Goal: Task Accomplishment & Management: Manage account settings

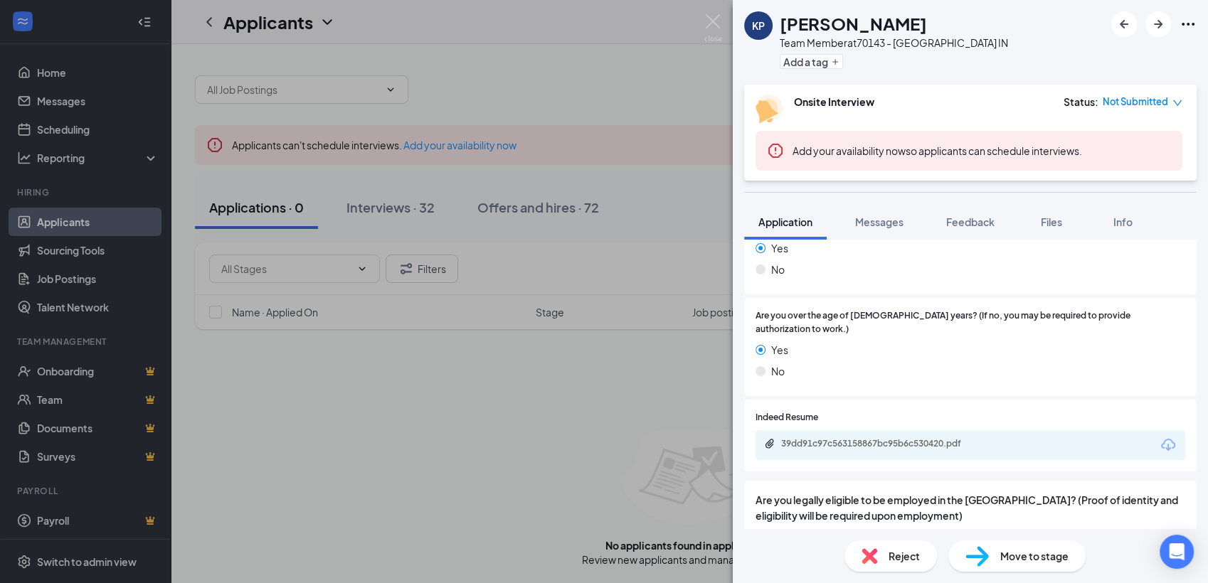
scroll to position [769, 0]
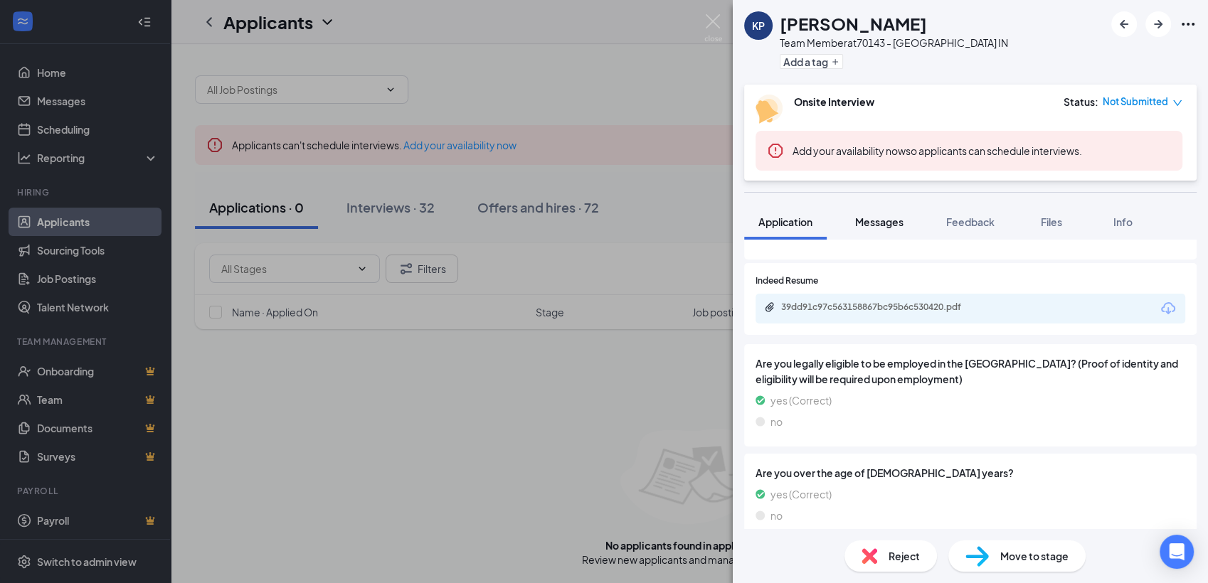
drag, startPoint x: 876, startPoint y: 208, endPoint x: 876, endPoint y: 221, distance: 13.5
click at [877, 207] on button "Messages" at bounding box center [879, 222] width 77 height 36
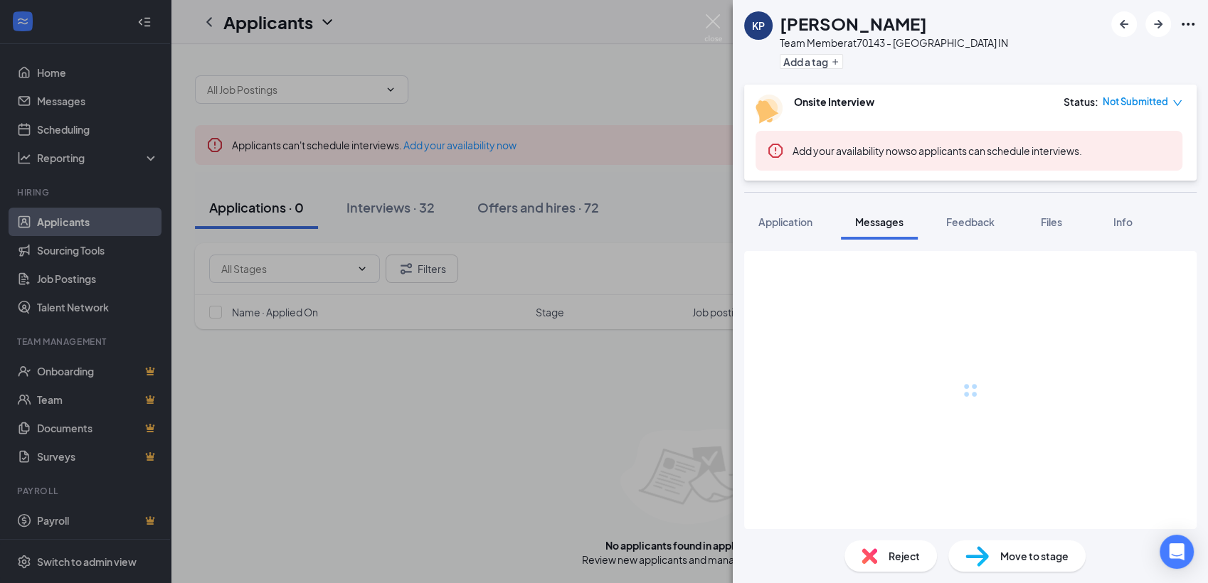
click at [876, 221] on span "Messages" at bounding box center [879, 222] width 48 height 13
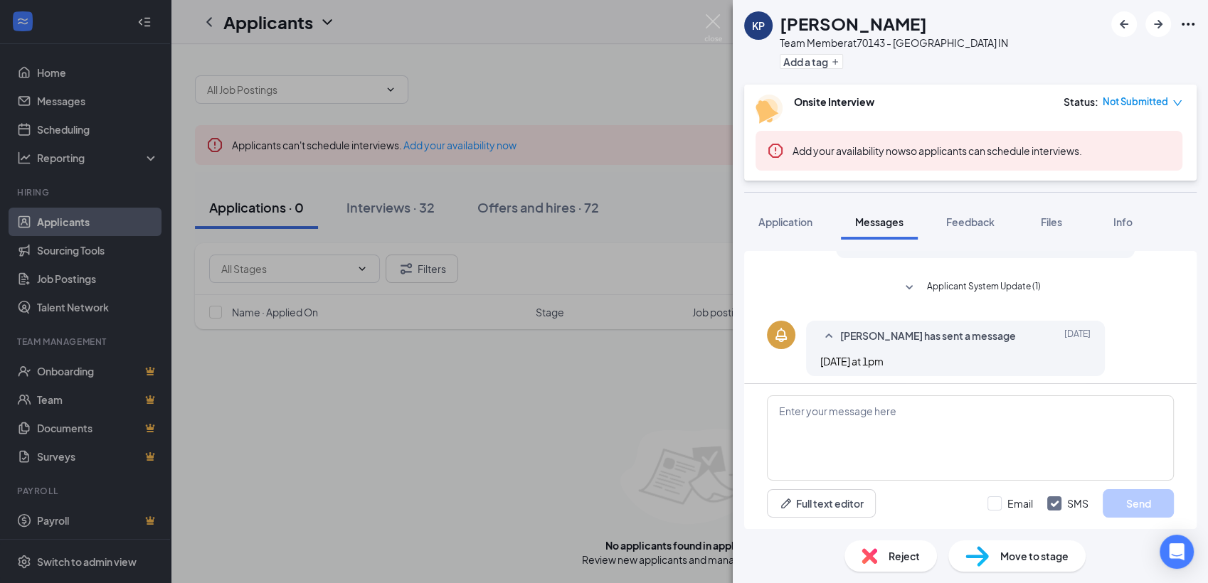
scroll to position [226, 0]
click at [985, 228] on div "Feedback" at bounding box center [970, 222] width 48 height 14
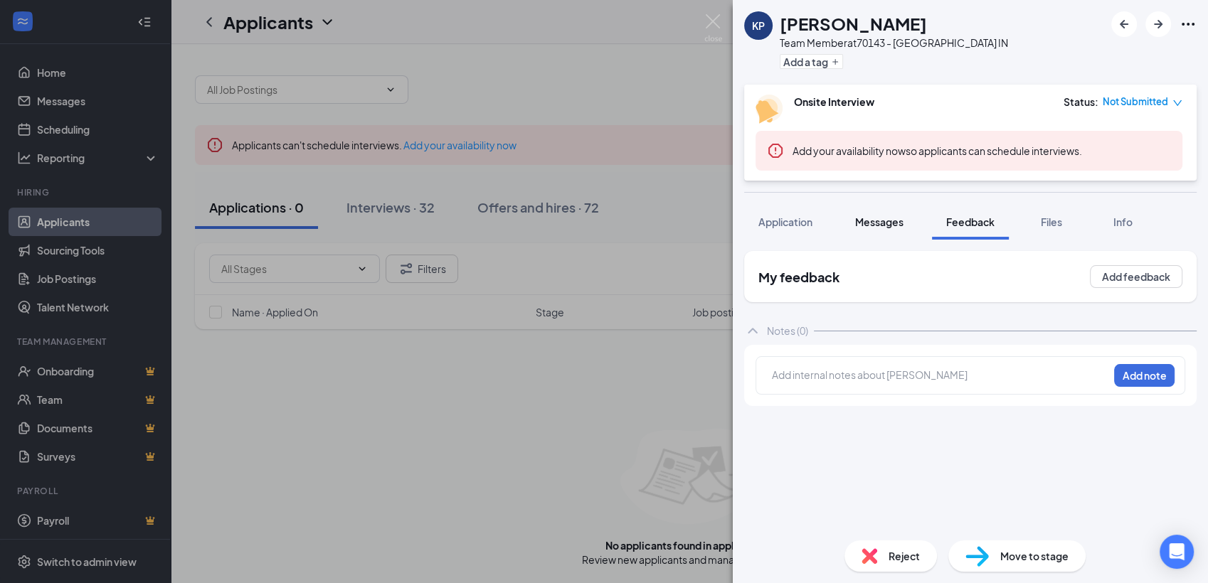
click at [894, 224] on span "Messages" at bounding box center [879, 222] width 48 height 13
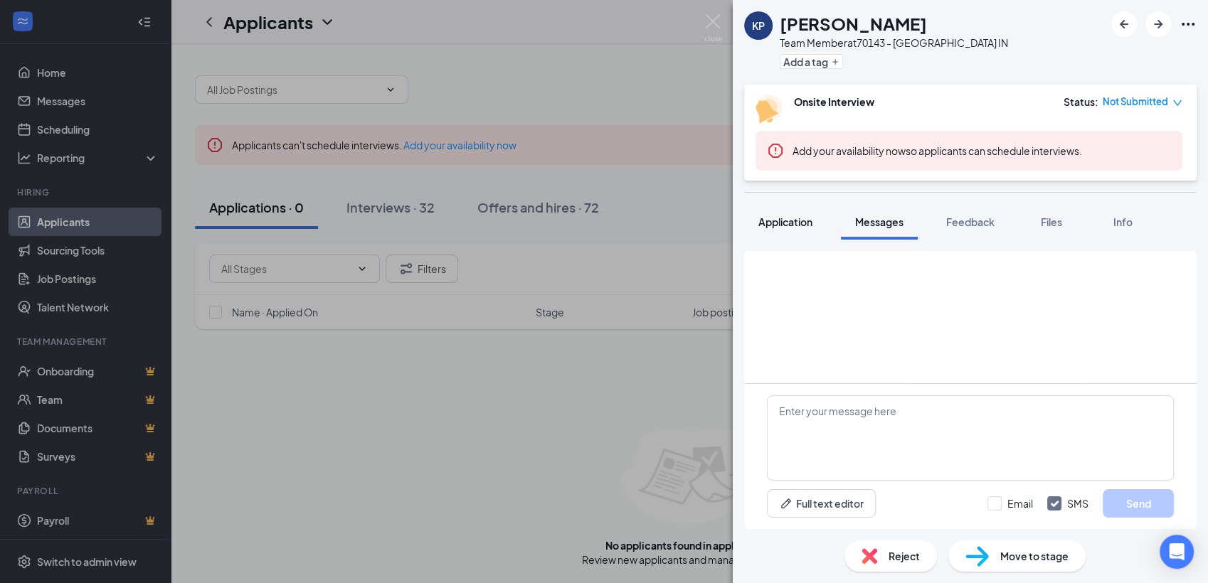
click at [798, 222] on span "Application" at bounding box center [785, 222] width 54 height 13
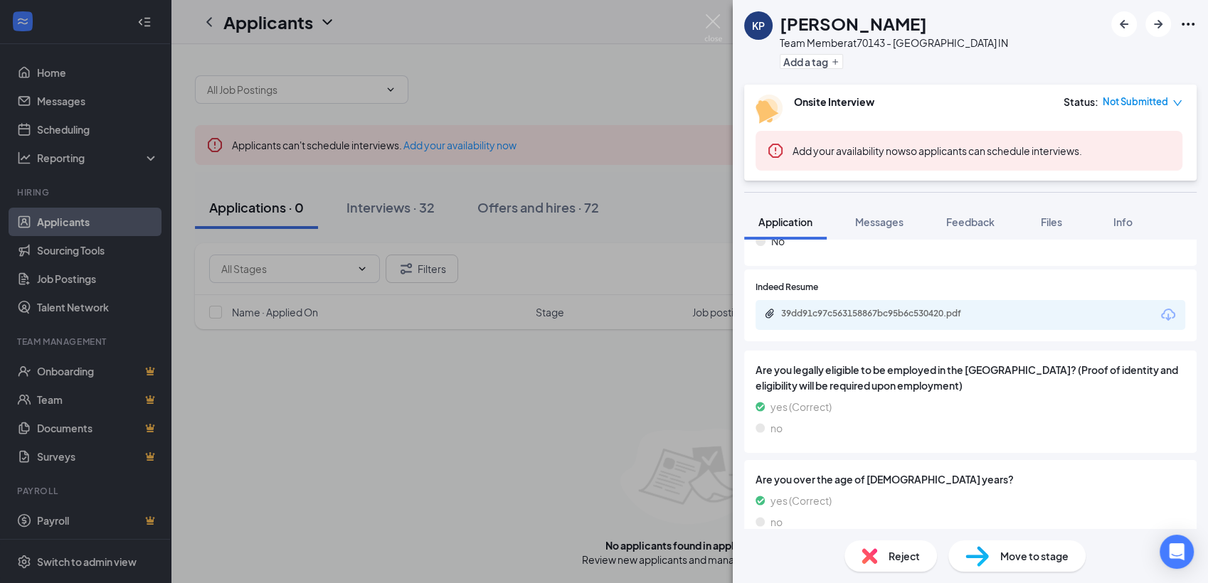
scroll to position [769, 0]
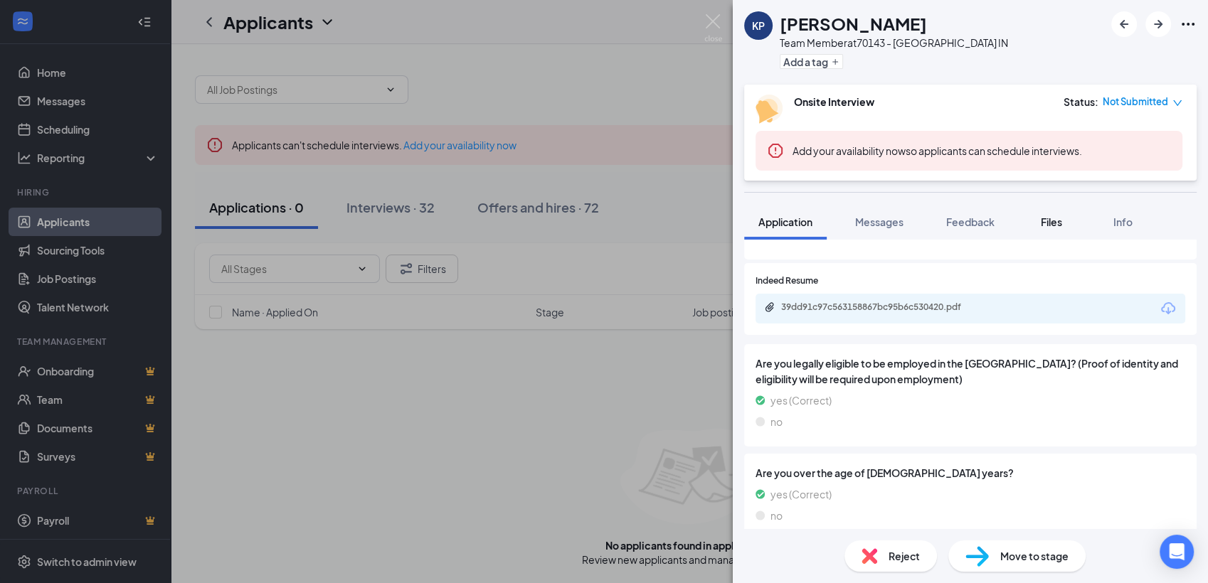
drag, startPoint x: 1103, startPoint y: 220, endPoint x: 1039, endPoint y: 220, distance: 64.7
click at [1102, 218] on button "Info" at bounding box center [1122, 222] width 57 height 36
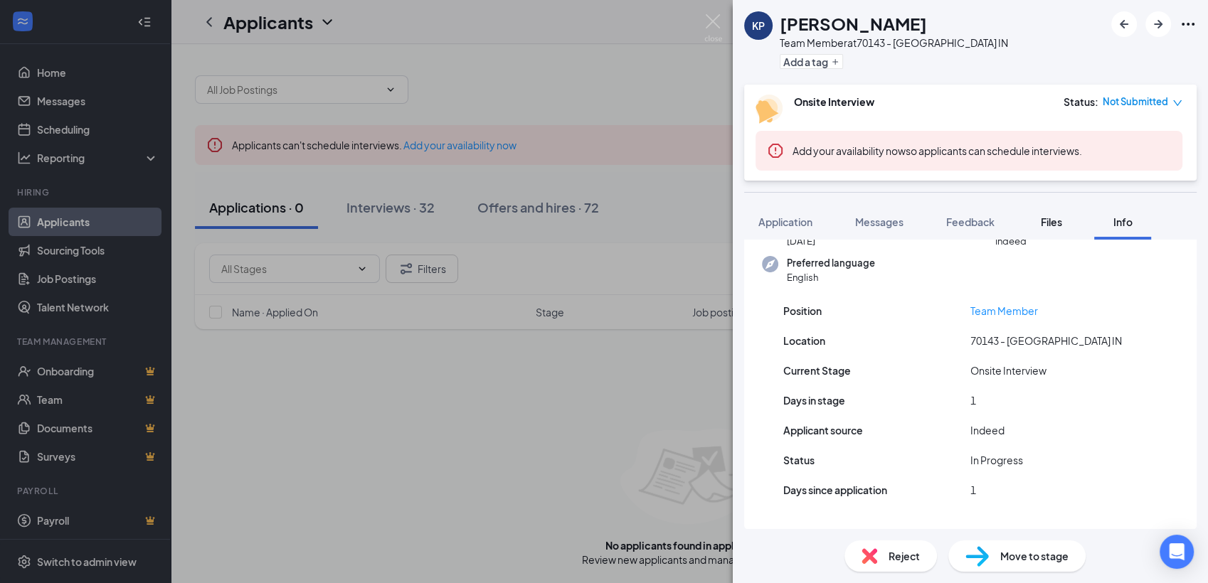
click at [1039, 220] on div "Files" at bounding box center [1051, 222] width 28 height 14
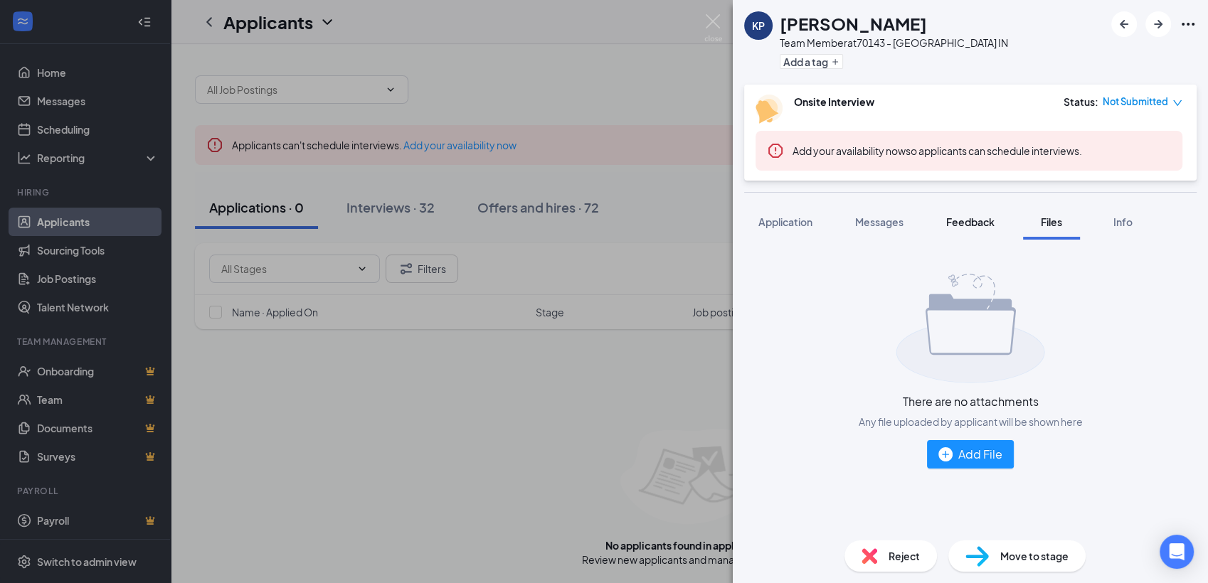
click at [981, 221] on span "Feedback" at bounding box center [970, 222] width 48 height 13
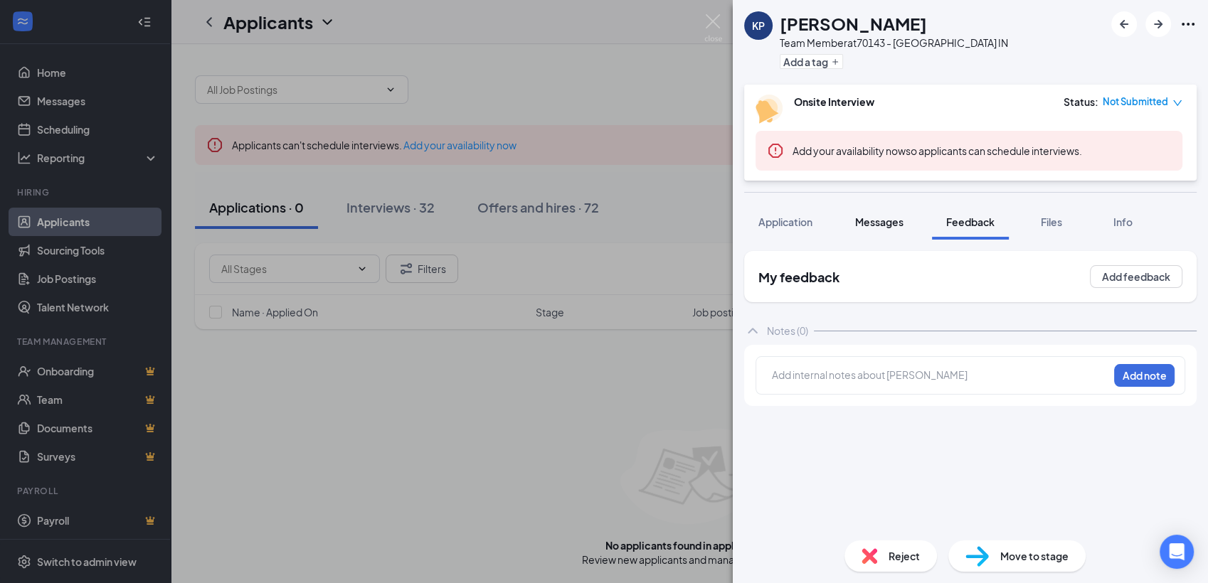
click at [882, 221] on span "Messages" at bounding box center [879, 222] width 48 height 13
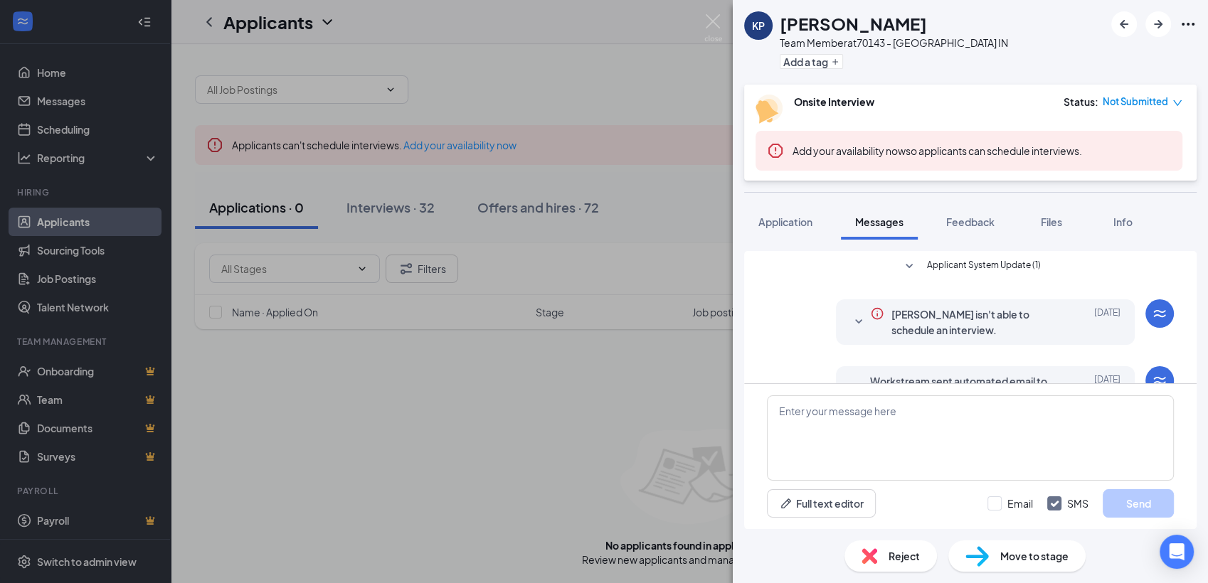
click at [1013, 268] on span "Applicant System Update (1)" at bounding box center [984, 266] width 114 height 17
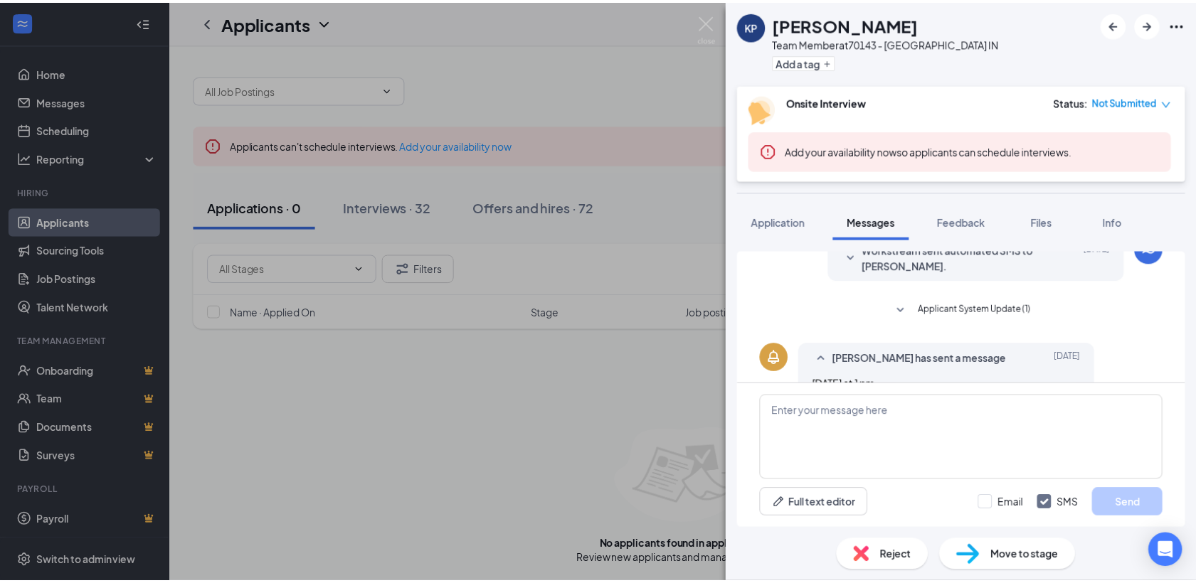
scroll to position [265, 0]
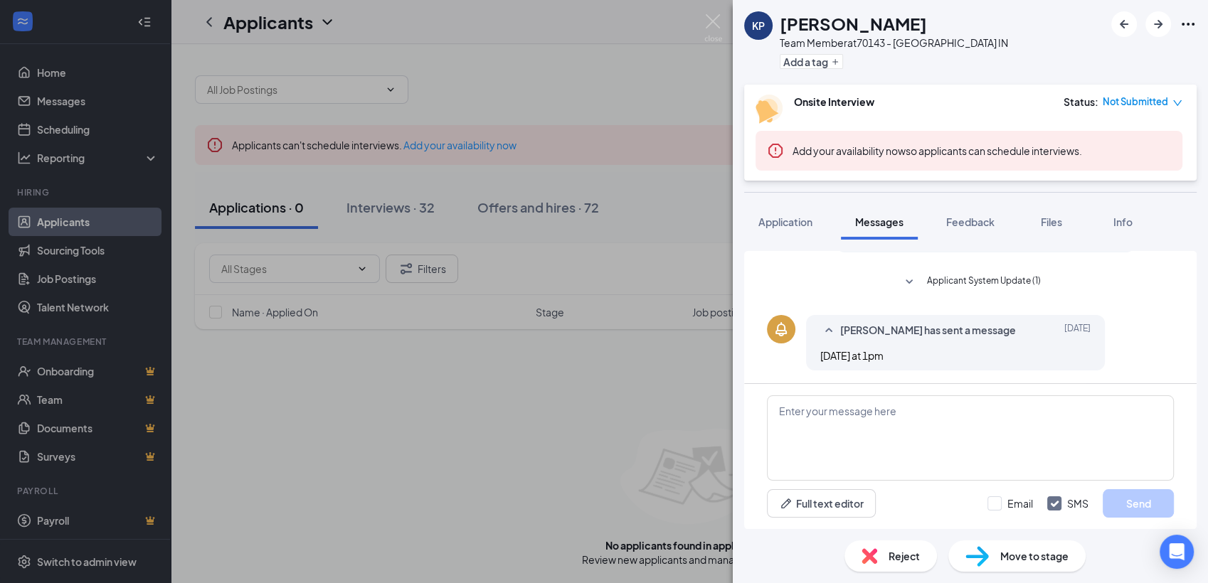
click at [982, 275] on span "Applicant System Update (1)" at bounding box center [984, 282] width 114 height 17
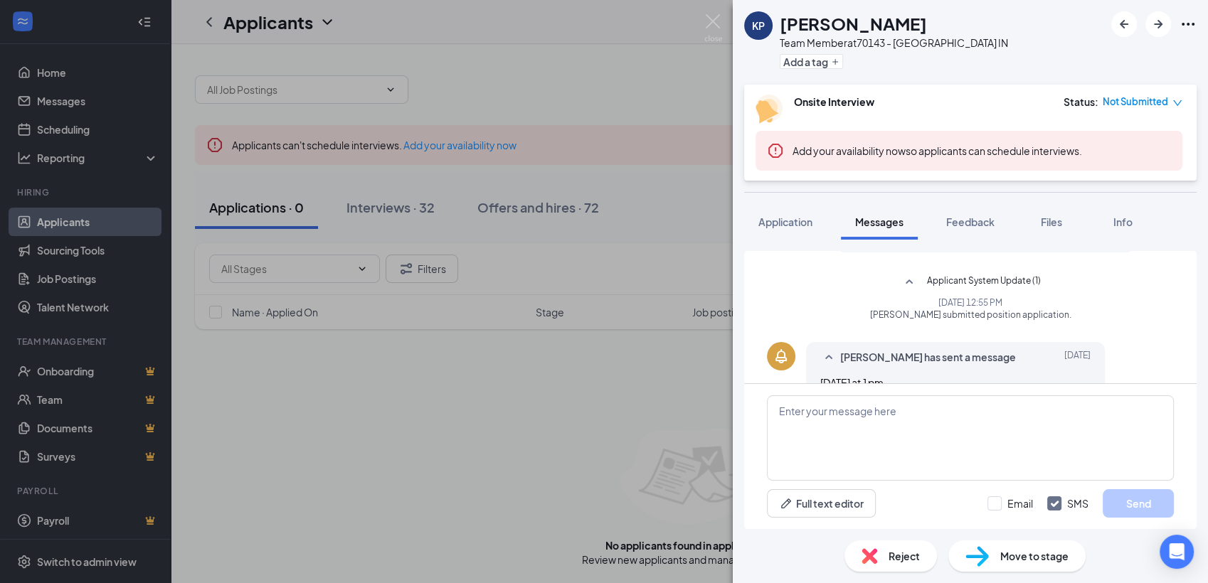
click at [412, 215] on div "KP [PERSON_NAME] Team Member at 70143 - [GEOGRAPHIC_DATA] IN Add a tag Onsite I…" at bounding box center [604, 291] width 1208 height 583
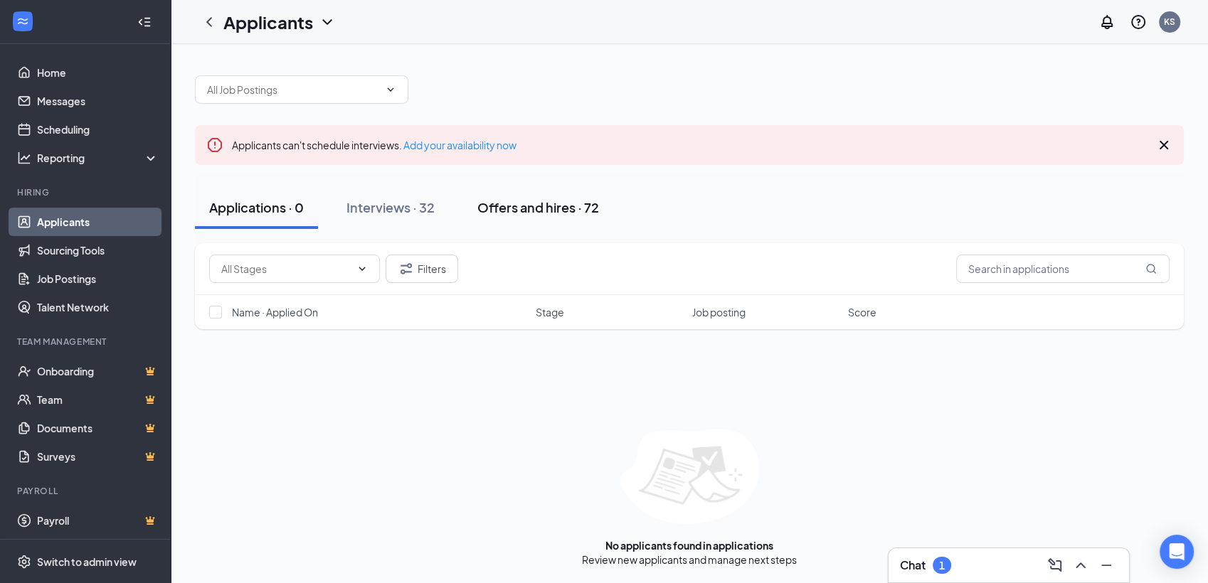
click at [509, 207] on div "Offers and hires · 72" at bounding box center [538, 207] width 122 height 18
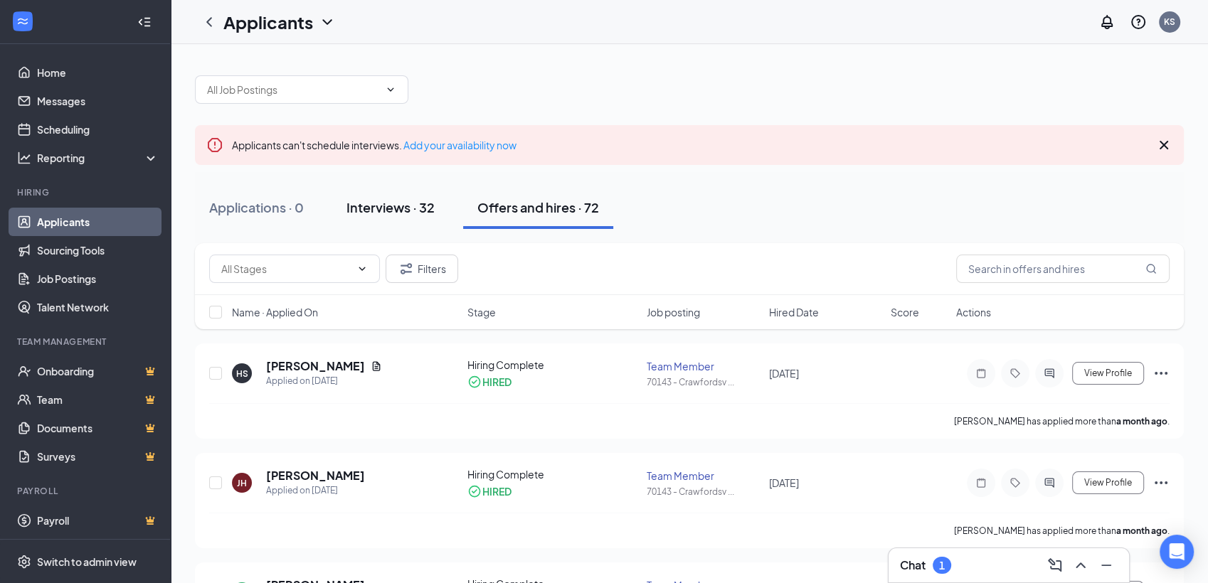
click at [411, 212] on div "Interviews · 32" at bounding box center [390, 207] width 88 height 18
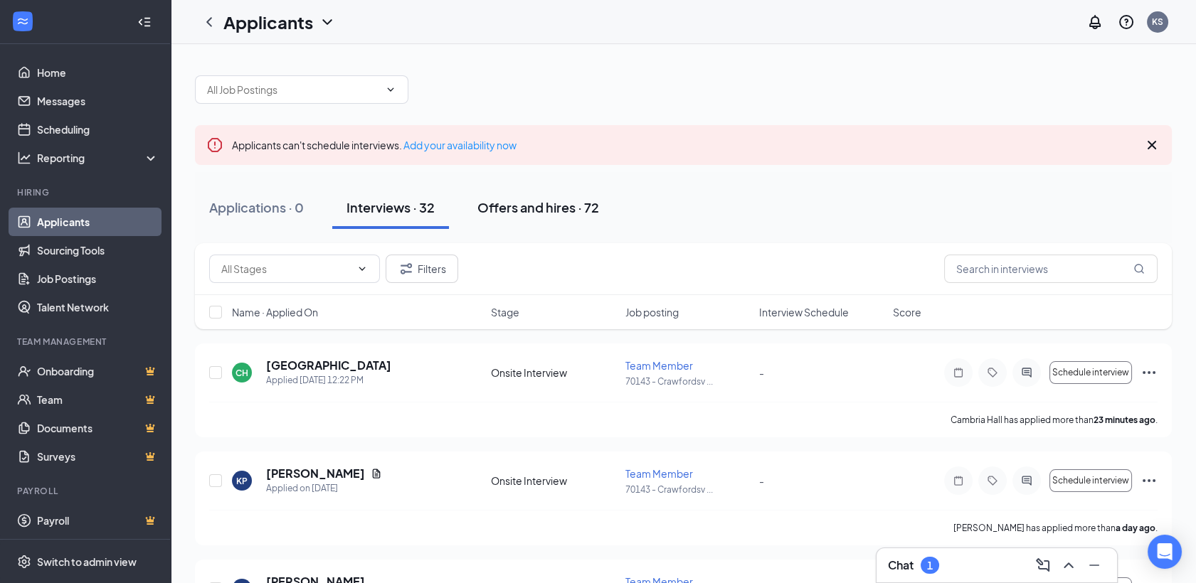
click at [547, 211] on div "Offers and hires · 72" at bounding box center [538, 207] width 122 height 18
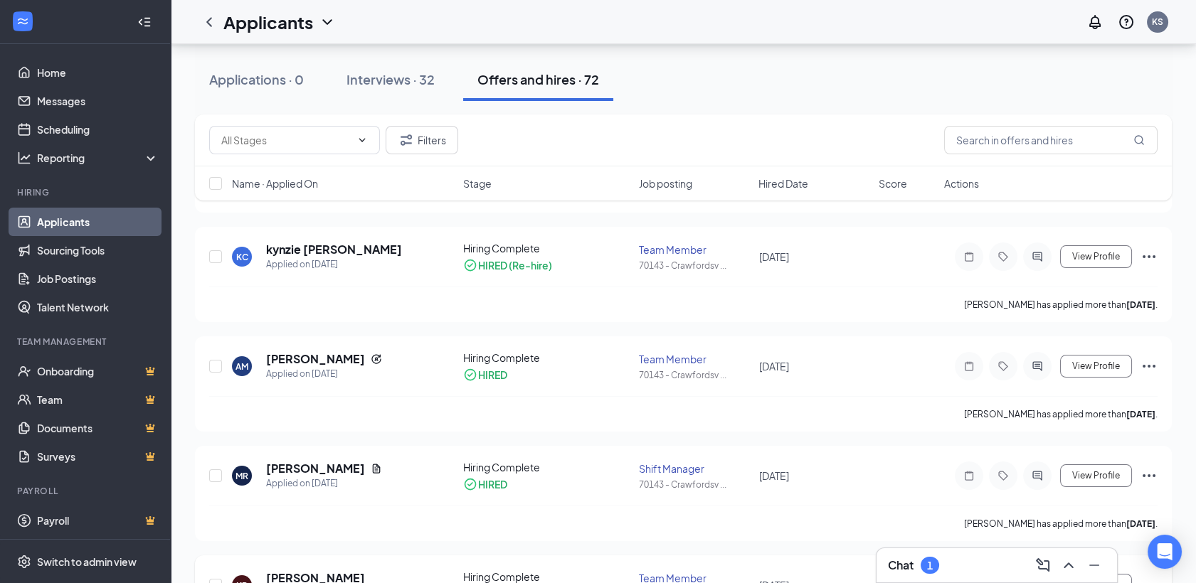
scroll to position [553, 0]
click at [729, 186] on div "Job posting" at bounding box center [695, 183] width 112 height 14
click at [788, 189] on span "Hired Date" at bounding box center [783, 183] width 50 height 14
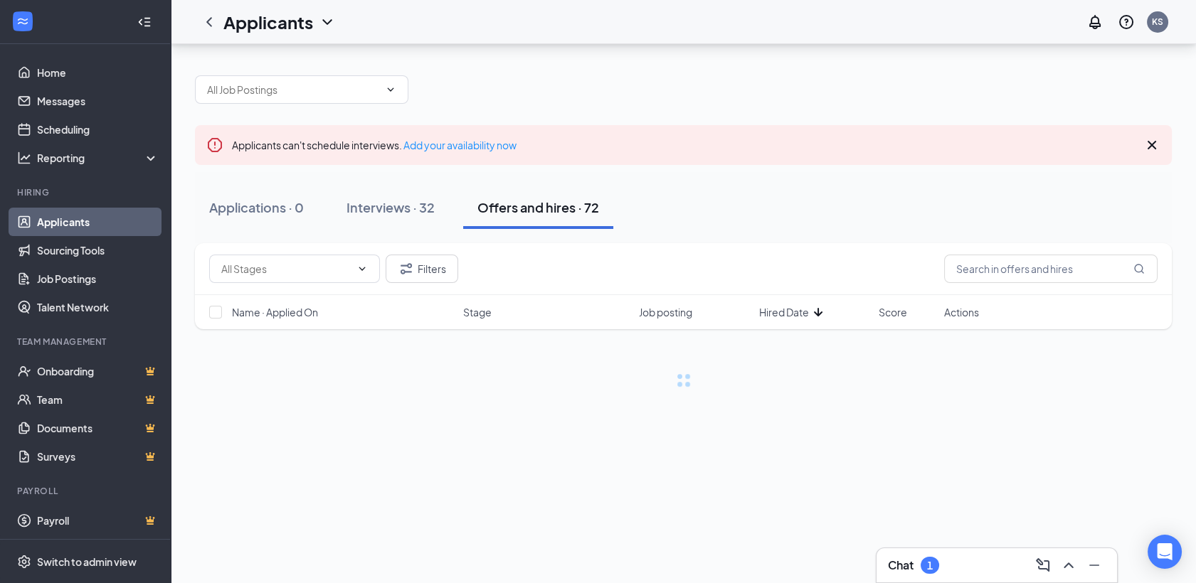
scroll to position [0, 0]
